Goal: Transaction & Acquisition: Purchase product/service

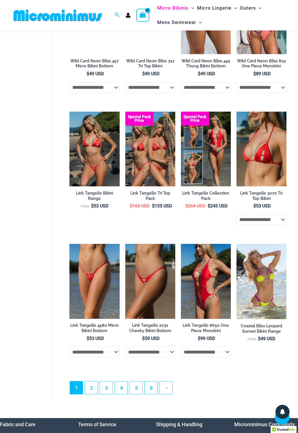
scroll to position [942, 0]
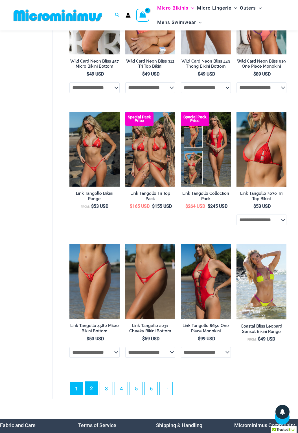
click at [90, 386] on link "2" at bounding box center [91, 388] width 13 height 13
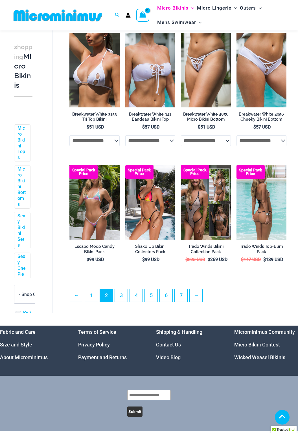
click at [265, 225] on img at bounding box center [261, 202] width 50 height 75
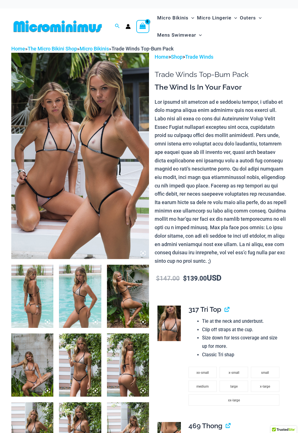
click at [122, 297] on img at bounding box center [128, 296] width 42 height 63
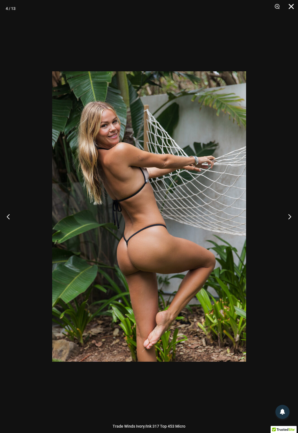
click at [290, 12] on button "Close" at bounding box center [289, 8] width 14 height 17
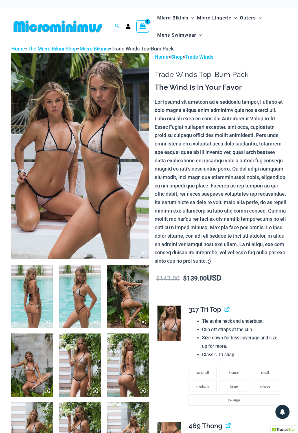
click at [79, 302] on img at bounding box center [80, 296] width 42 height 63
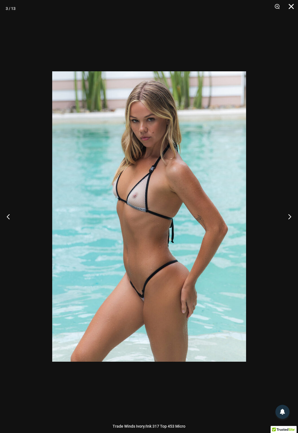
click at [290, 6] on button "Close" at bounding box center [289, 8] width 14 height 17
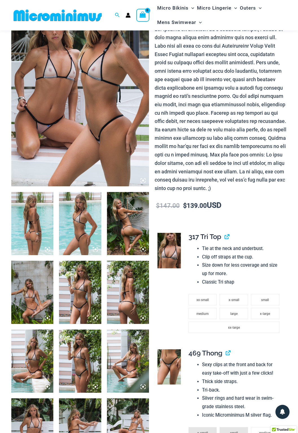
scroll to position [68, 0]
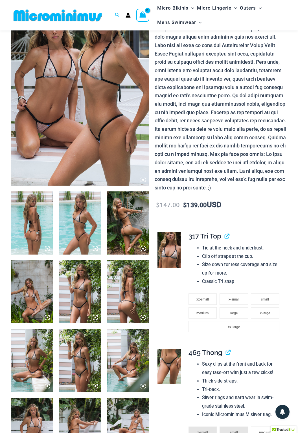
click at [31, 311] on img at bounding box center [32, 291] width 42 height 63
